Goal: Task Accomplishment & Management: Manage account settings

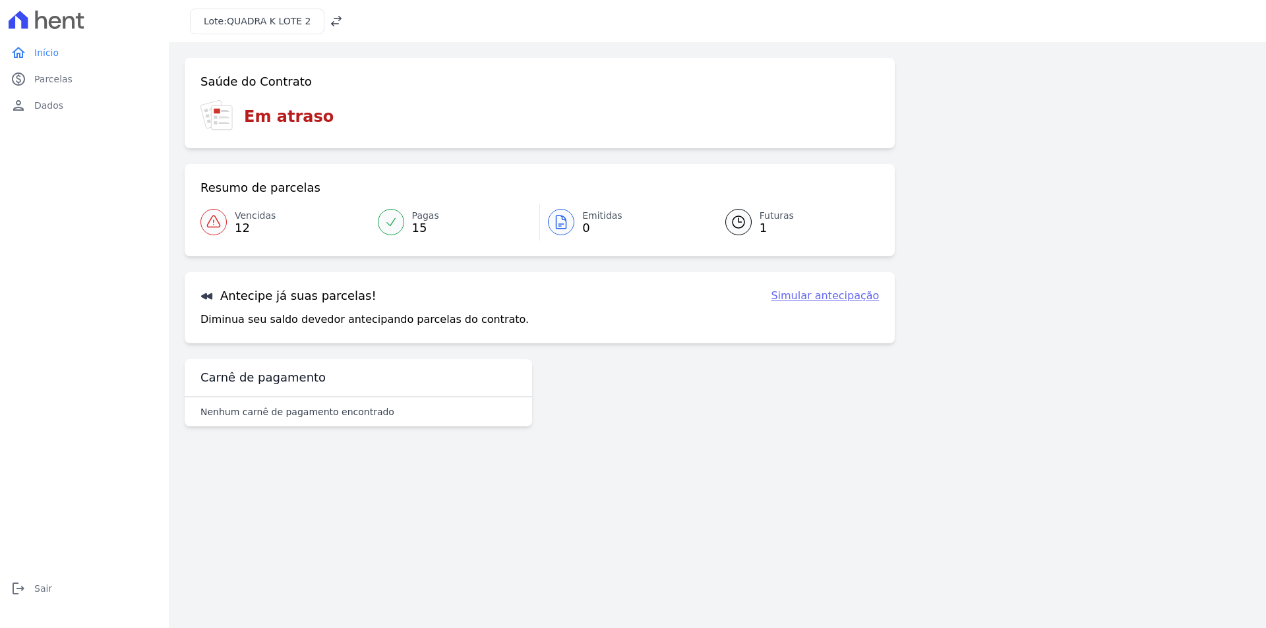
click at [247, 213] on span "Vencidas" at bounding box center [255, 216] width 41 height 14
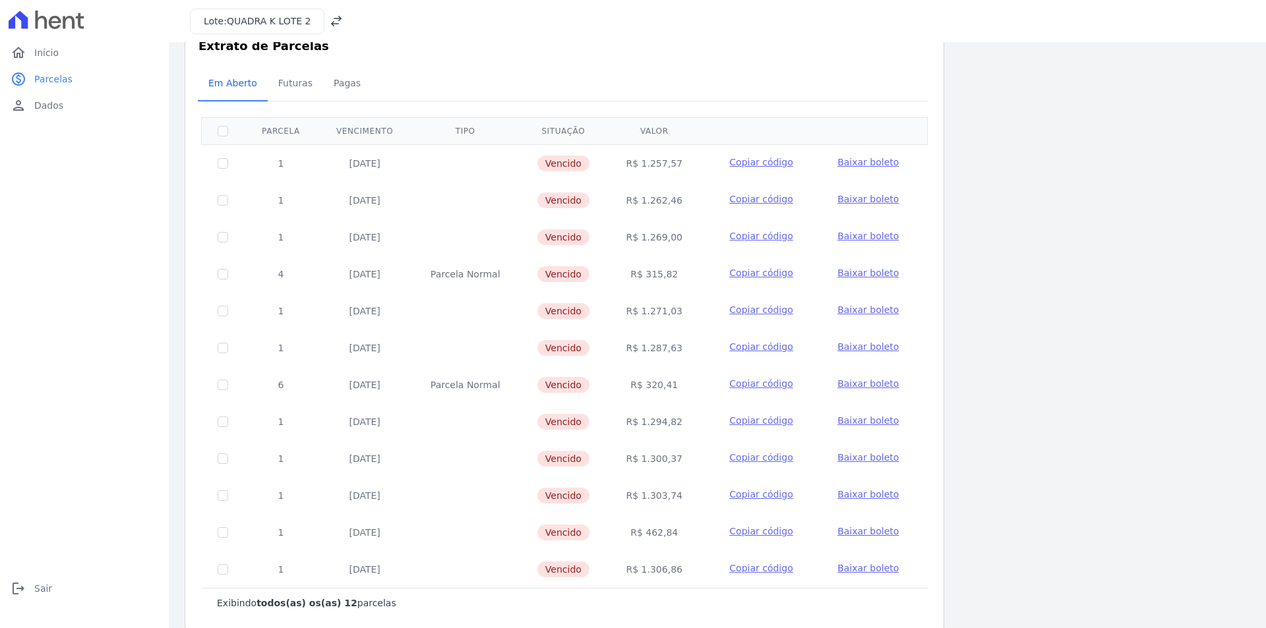
scroll to position [54, 0]
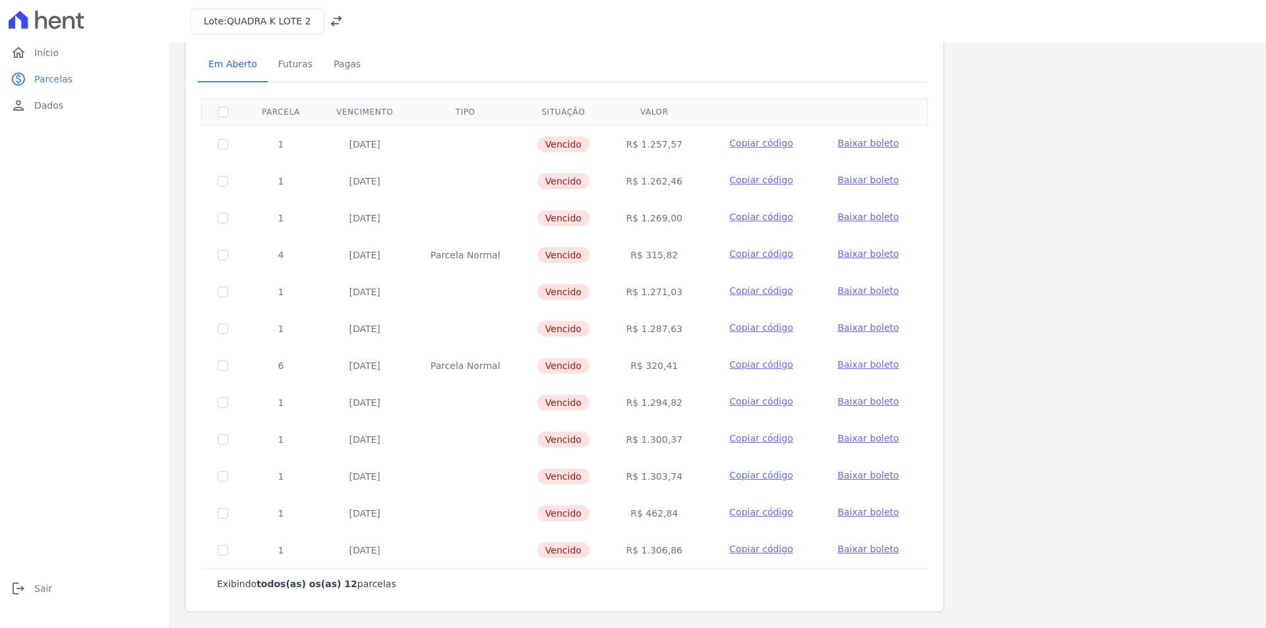
click at [863, 516] on span "Baixar boleto" at bounding box center [867, 512] width 61 height 11
drag, startPoint x: 367, startPoint y: 515, endPoint x: 415, endPoint y: 513, distance: 48.2
click at [415, 513] on tr "1 [DATE] [GEOGRAPHIC_DATA] R$ 462,84 Copiar código [GEOGRAPHIC_DATA]" at bounding box center [565, 513] width 726 height 37
drag, startPoint x: 562, startPoint y: 145, endPoint x: 557, endPoint y: 474, distance: 329.1
click at [557, 474] on tbody "1 [DATE] [GEOGRAPHIC_DATA] R$ 1.257,57 Copiar código [GEOGRAPHIC_DATA] 1 [DATE]…" at bounding box center [565, 347] width 726 height 444
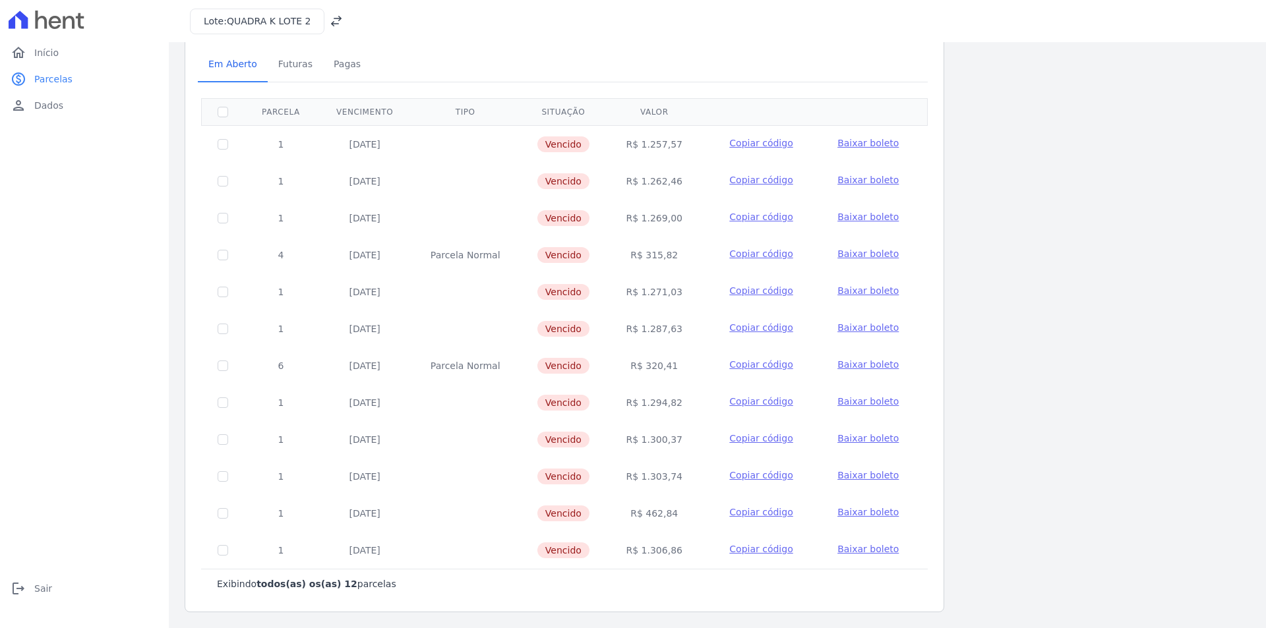
scroll to position [0, 0]
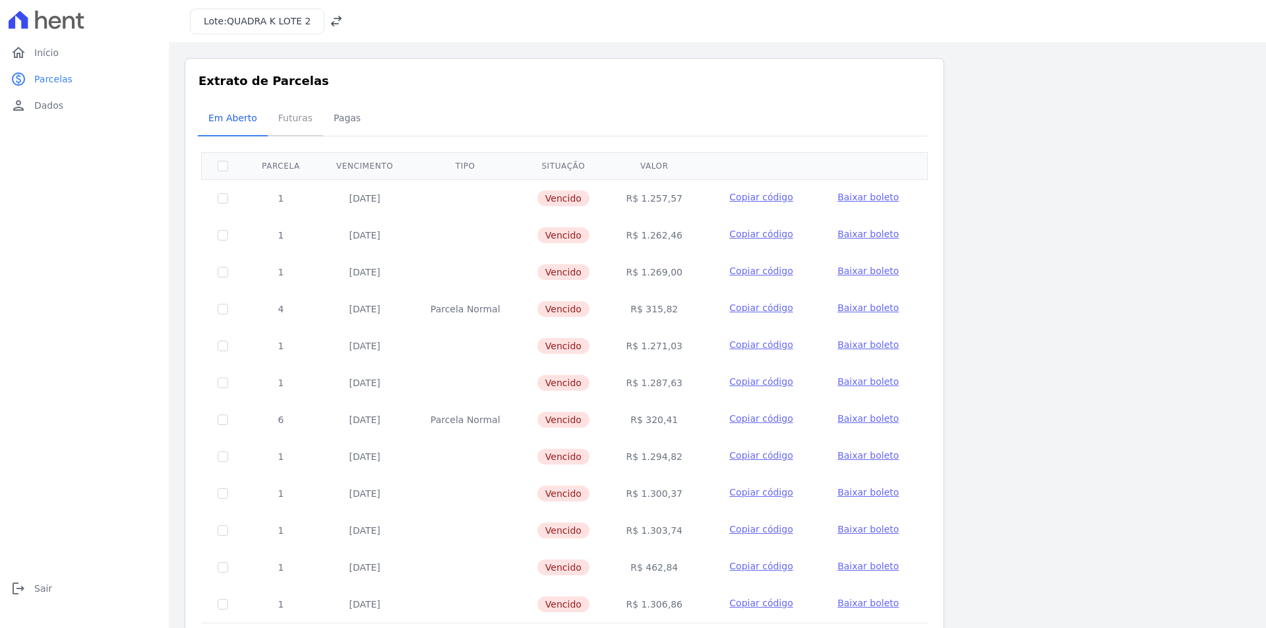
click at [282, 115] on span "Futuras" at bounding box center [295, 118] width 50 height 26
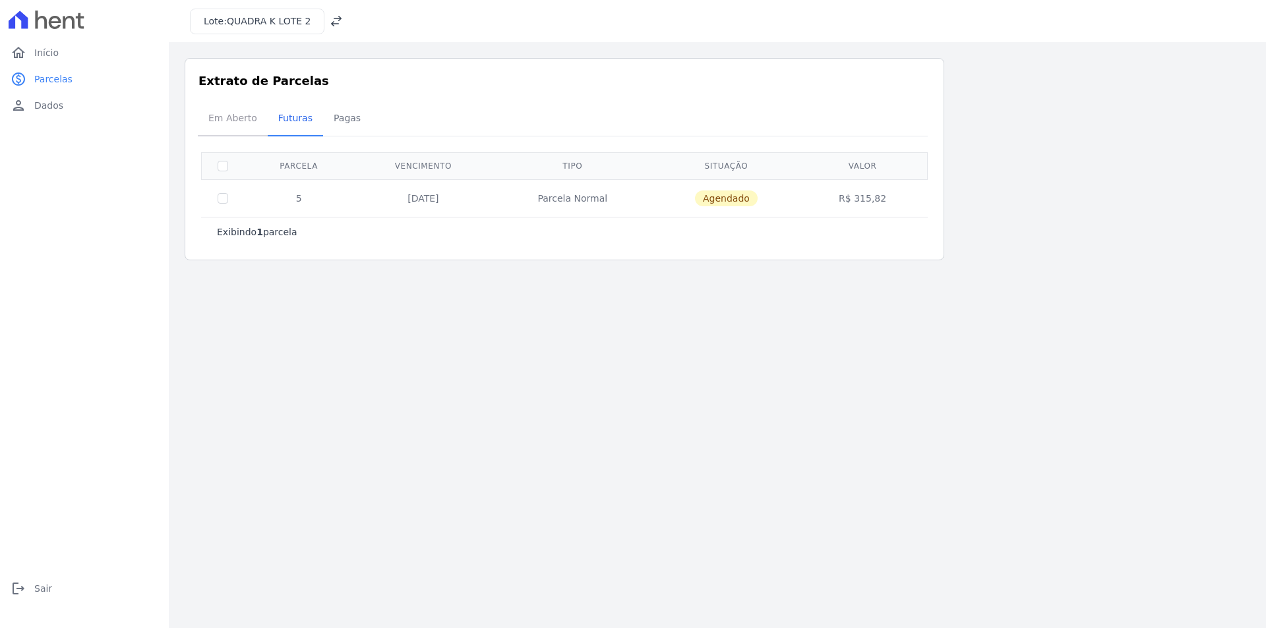
click at [243, 121] on span "Em Aberto" at bounding box center [232, 118] width 65 height 26
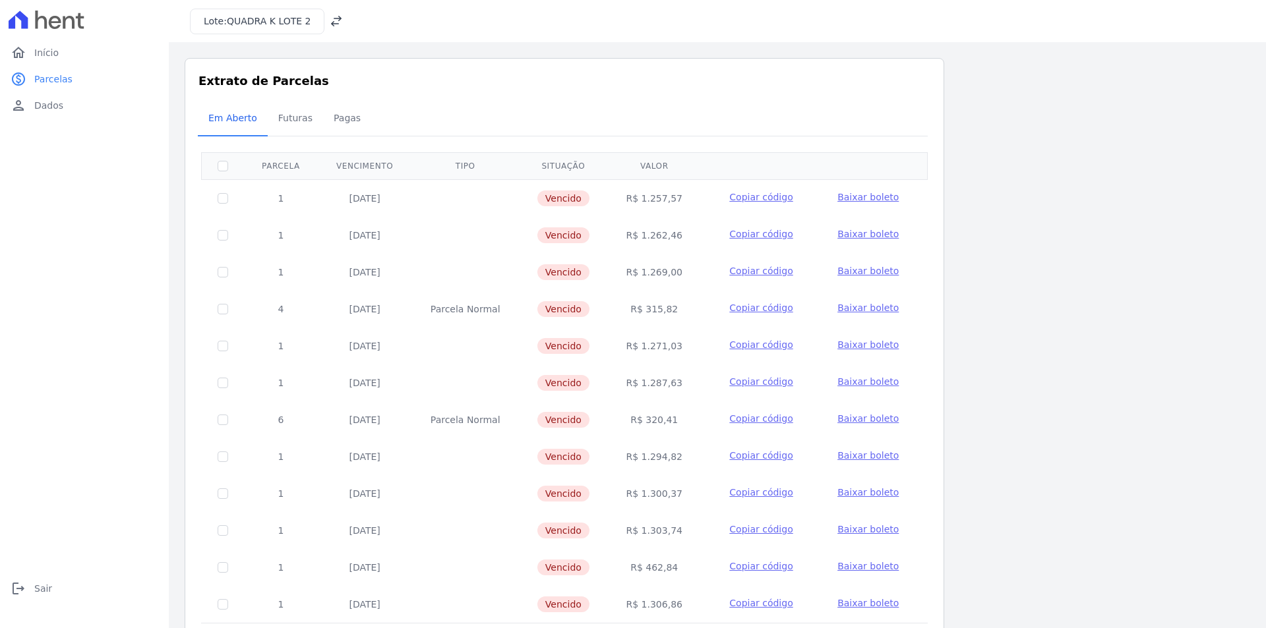
scroll to position [54, 0]
